Goal: Check status

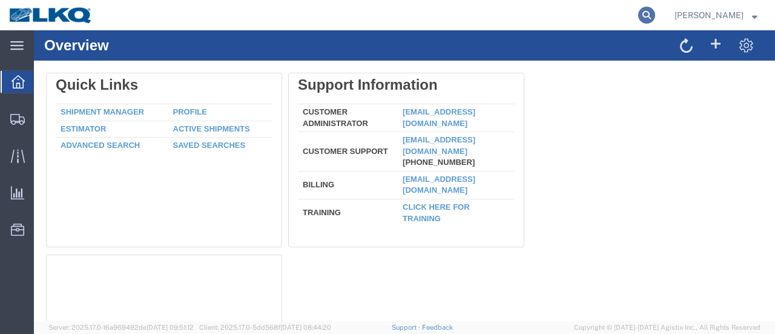
click at [655, 18] on icon at bounding box center [646, 15] width 17 height 17
type input "56191523"
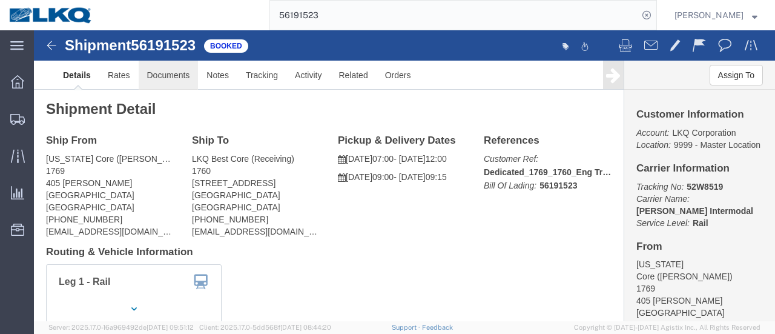
click link "Documents"
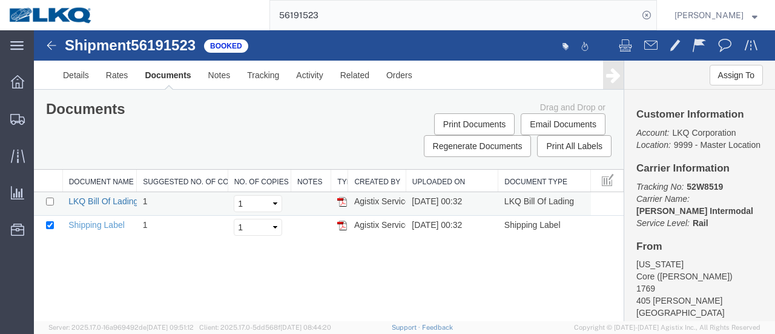
click at [117, 199] on link "LKQ Bill Of Lading" at bounding box center [103, 201] width 70 height 10
